Goal: Information Seeking & Learning: Learn about a topic

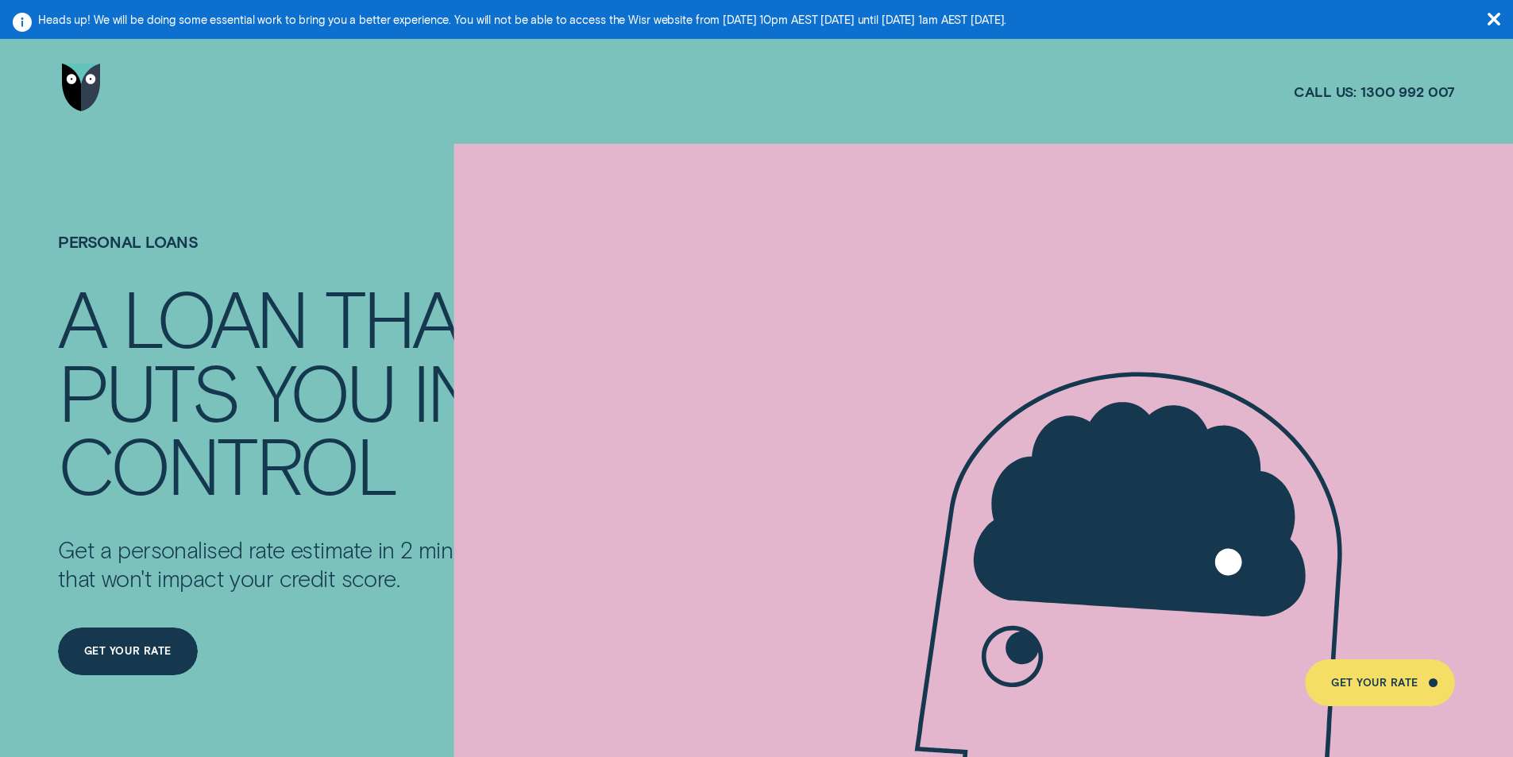
scroll to position [3770, 0]
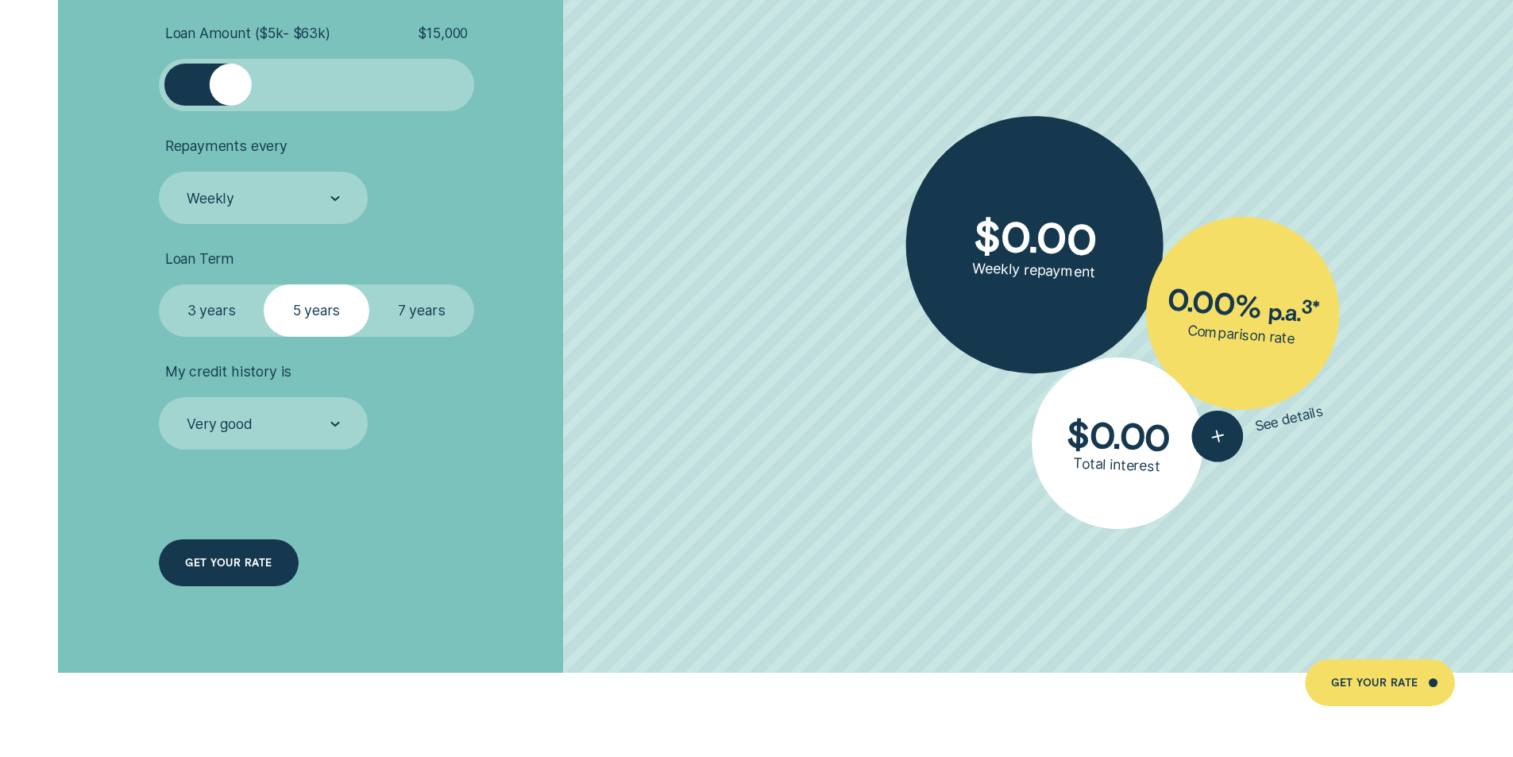
click at [256, 568] on div "GET YOUR RATE" at bounding box center [228, 563] width 87 height 10
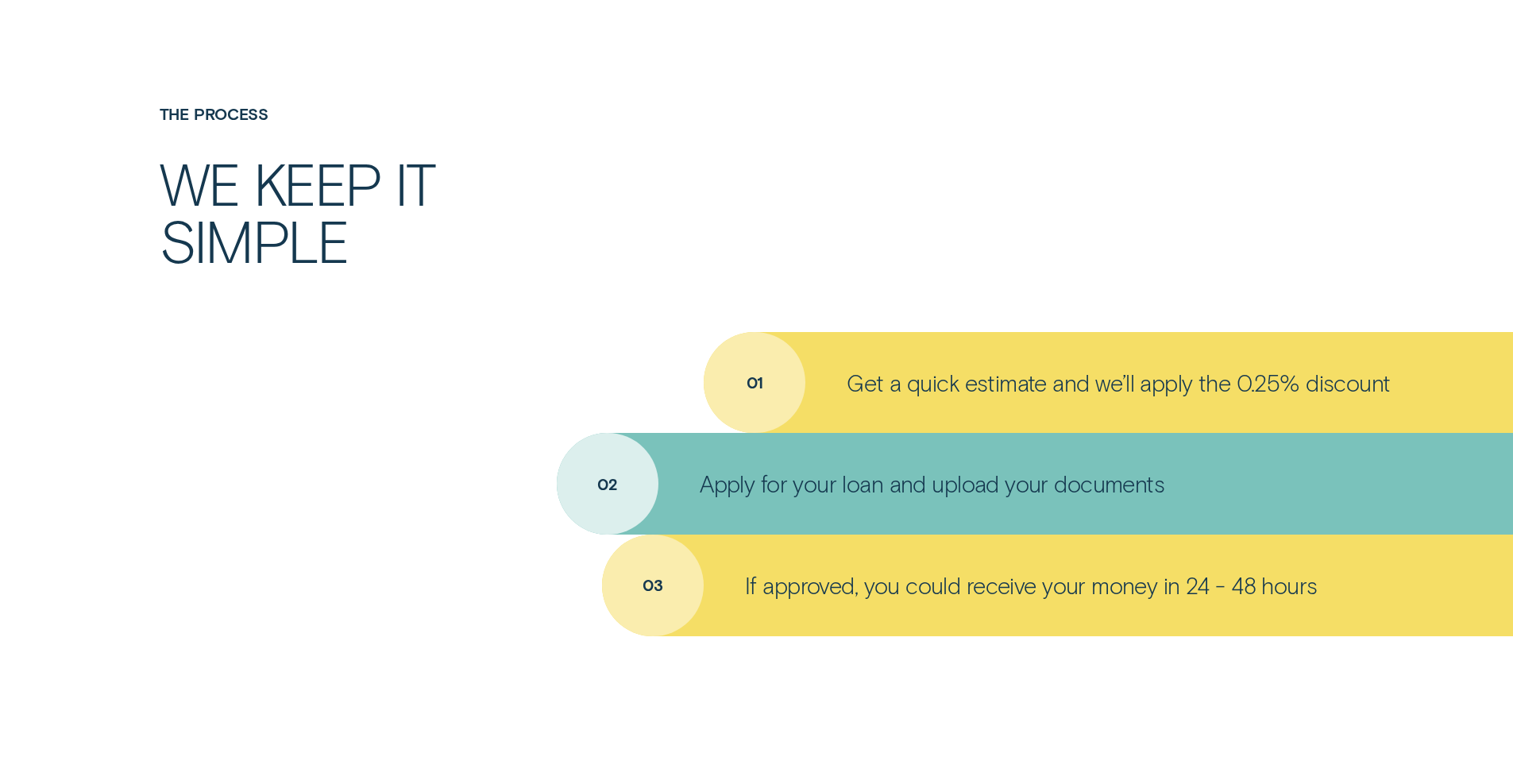
scroll to position [1706, 0]
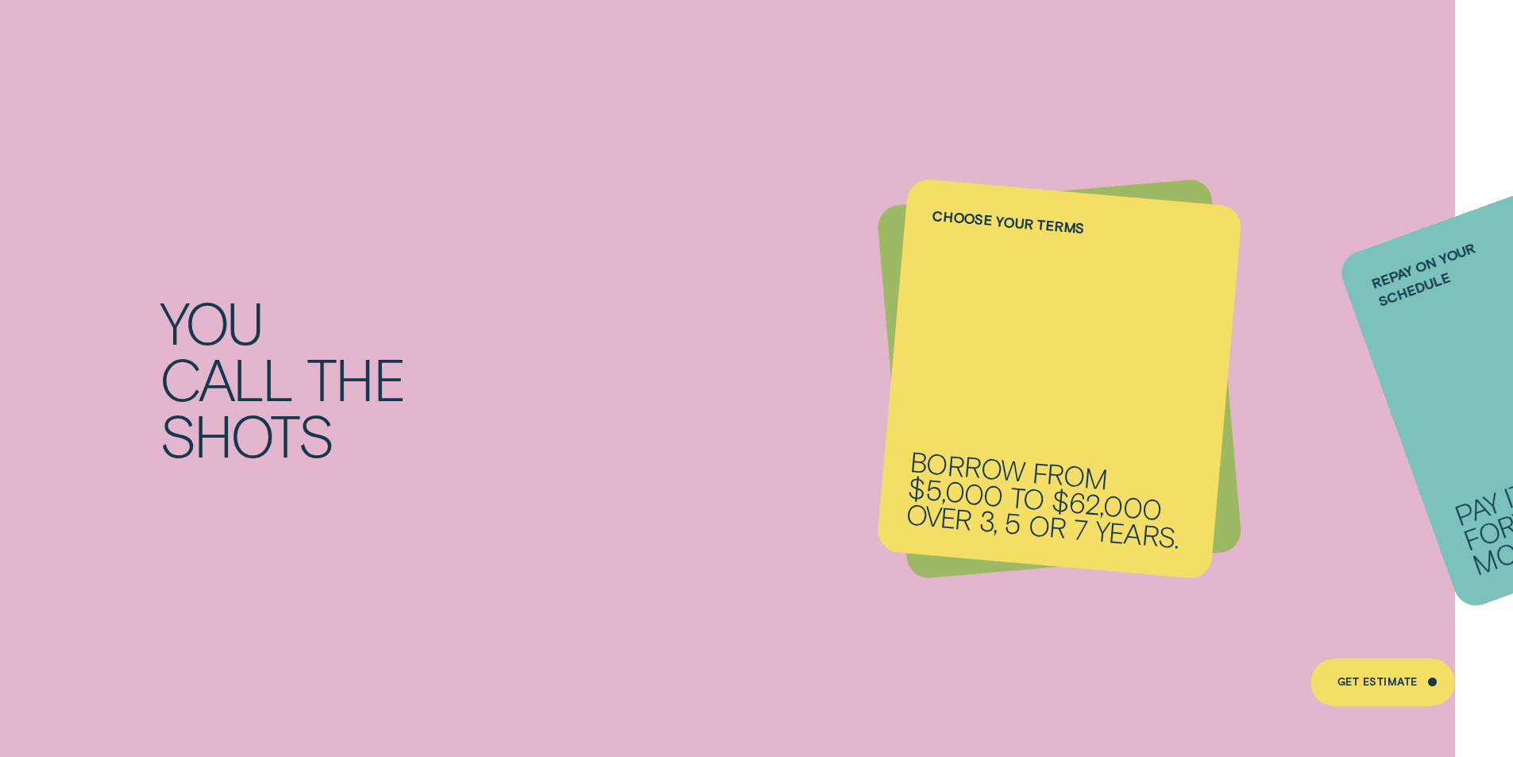
scroll to position [2144, 0]
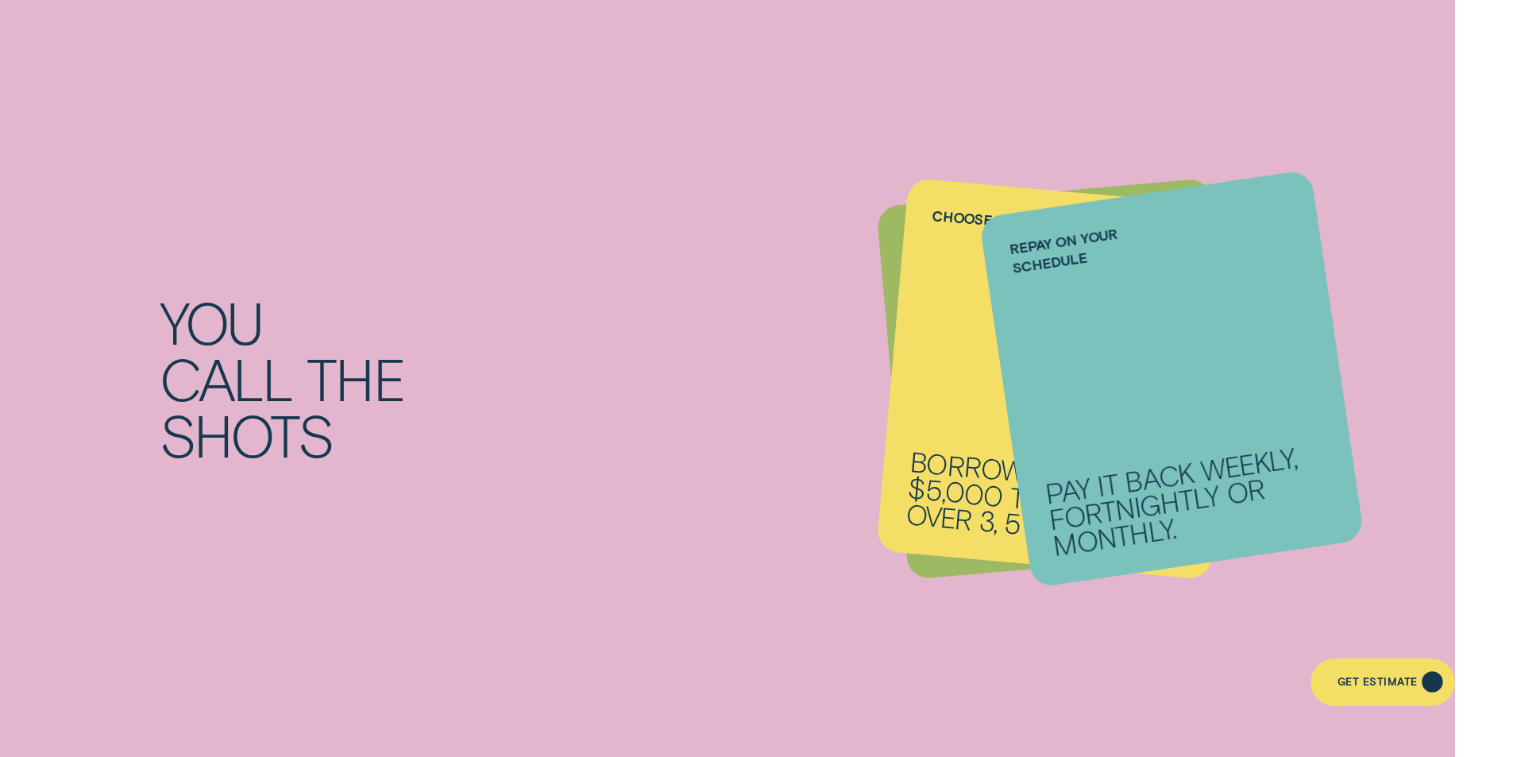
click at [1381, 684] on div "Get Estimate" at bounding box center [1377, 685] width 80 height 10
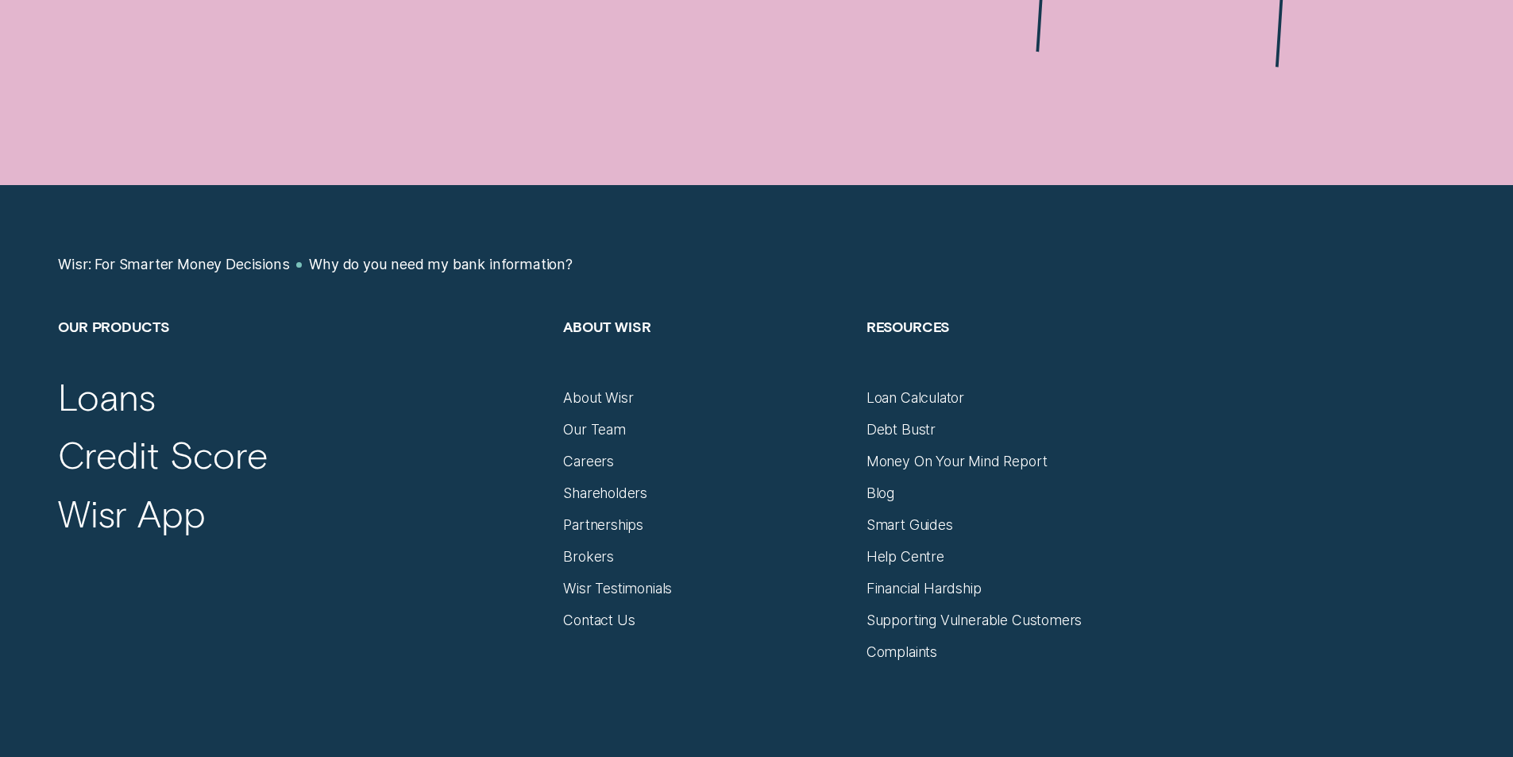
scroll to position [1429, 0]
